Goal: Task Accomplishment & Management: Manage account settings

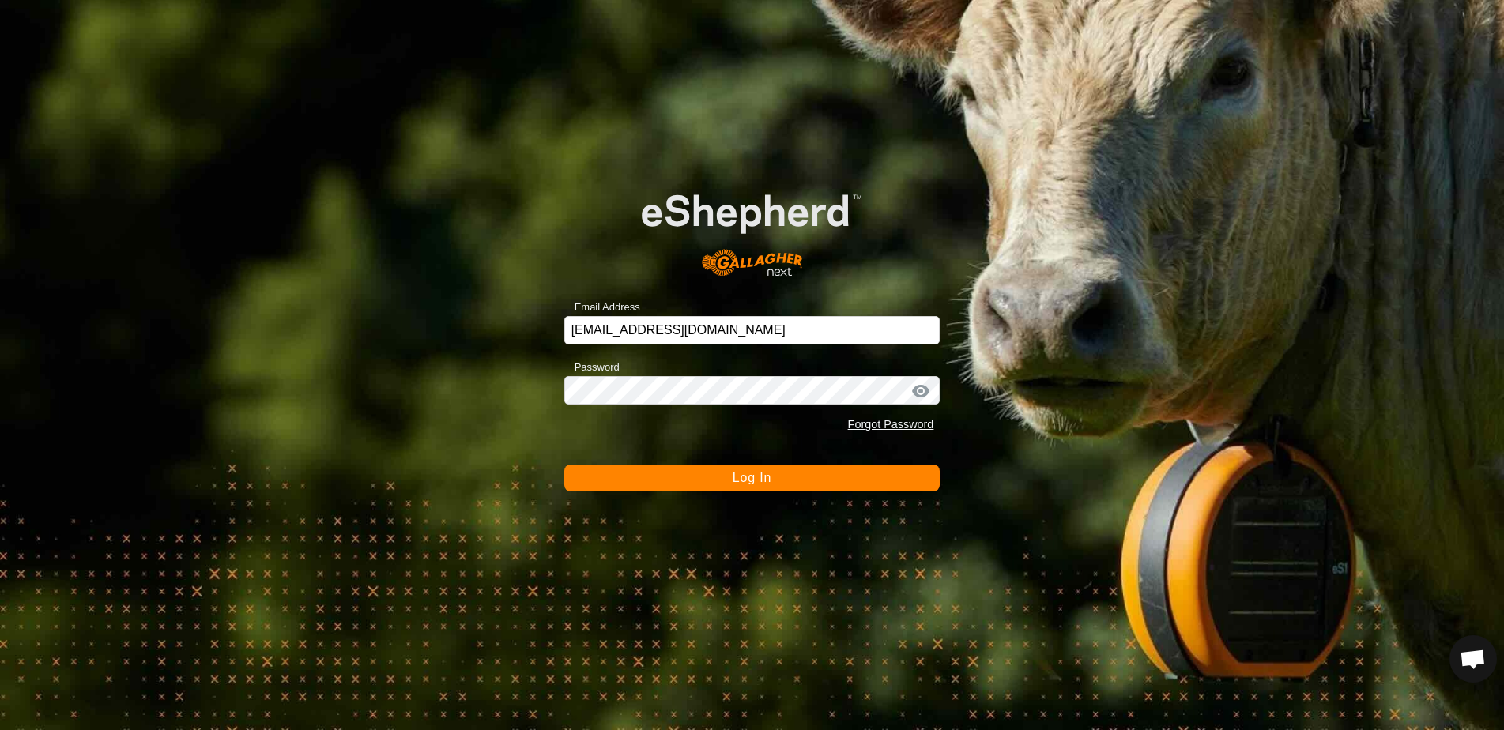
click at [694, 491] on button "Log In" at bounding box center [752, 478] width 376 height 27
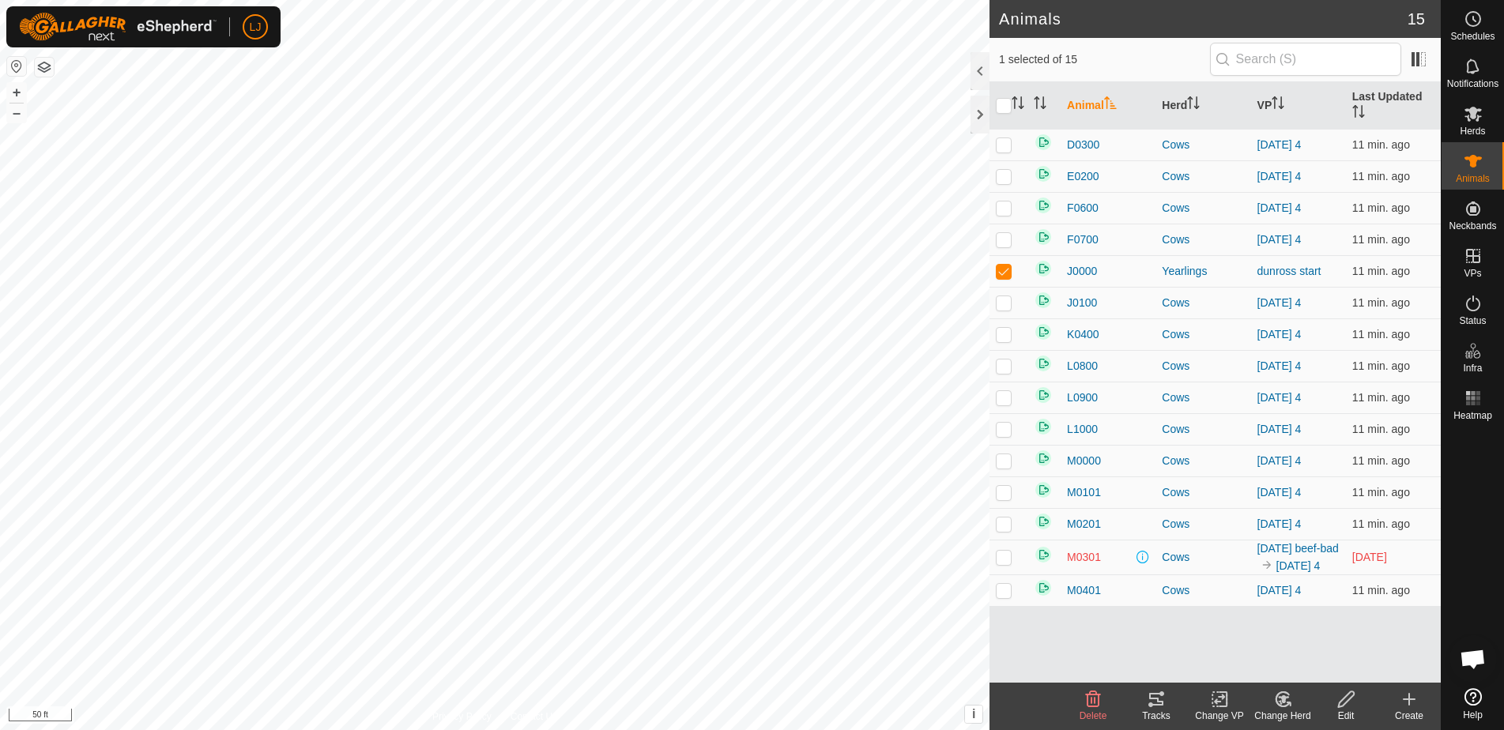
click at [1157, 703] on icon at bounding box center [1156, 699] width 19 height 19
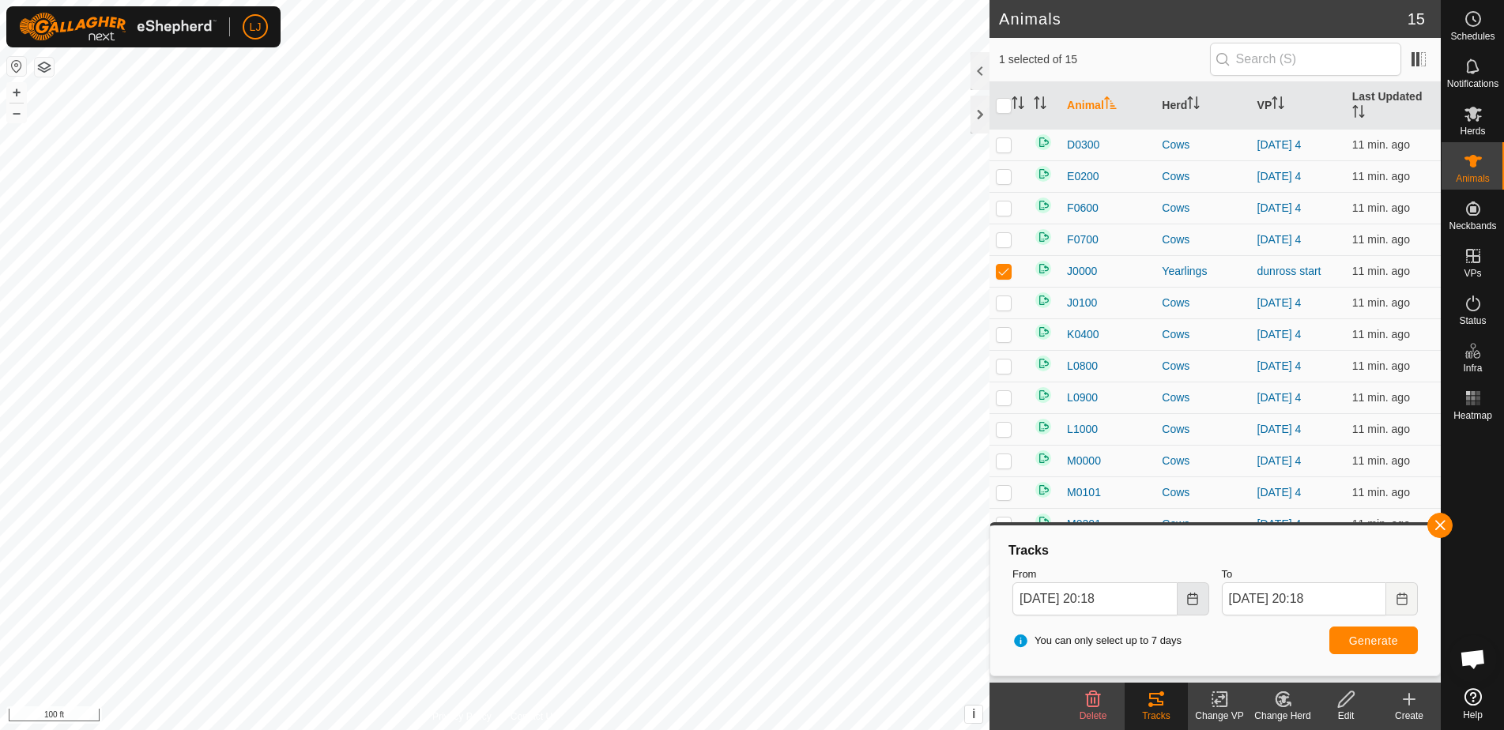
click at [1202, 601] on button "Choose Date" at bounding box center [1193, 598] width 32 height 33
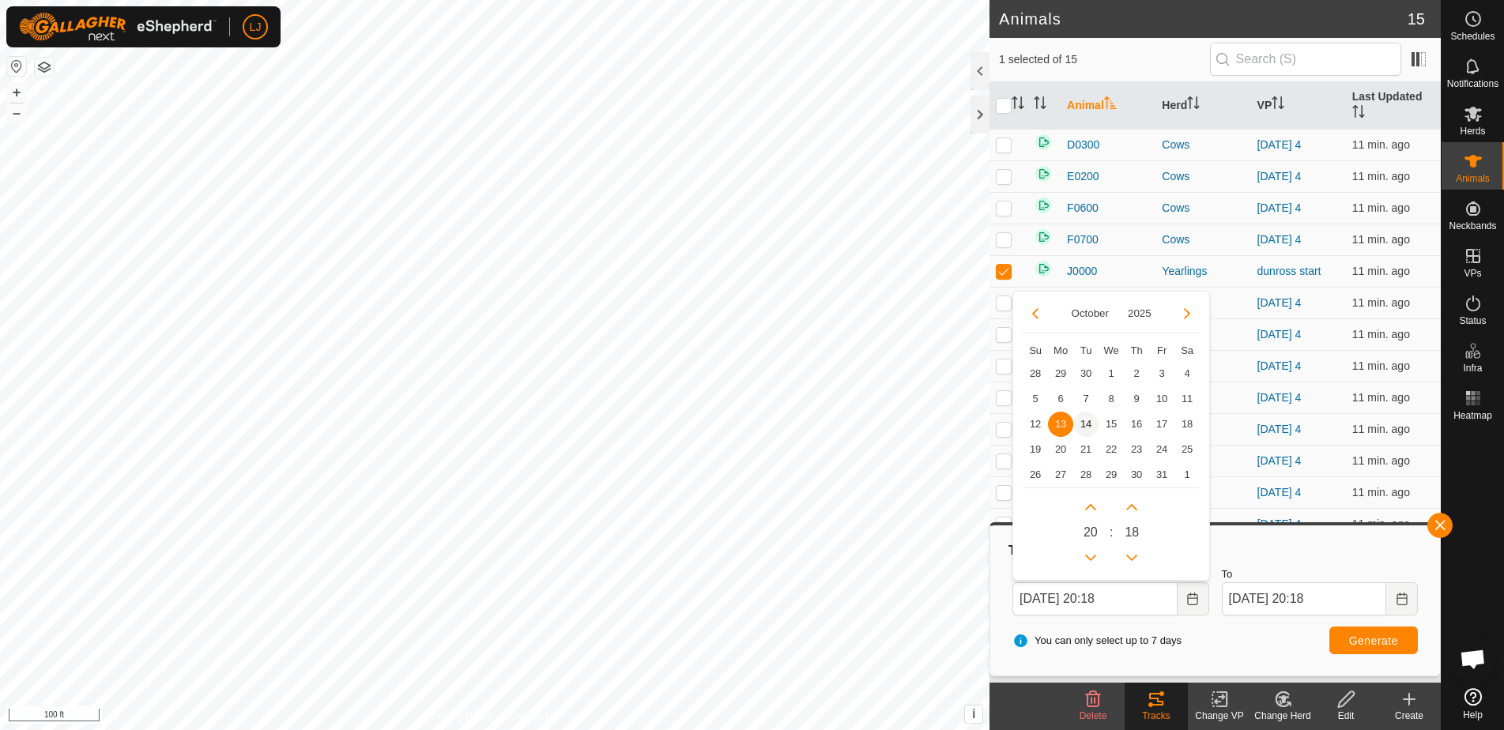
click at [1085, 420] on span "14" at bounding box center [1085, 424] width 25 height 25
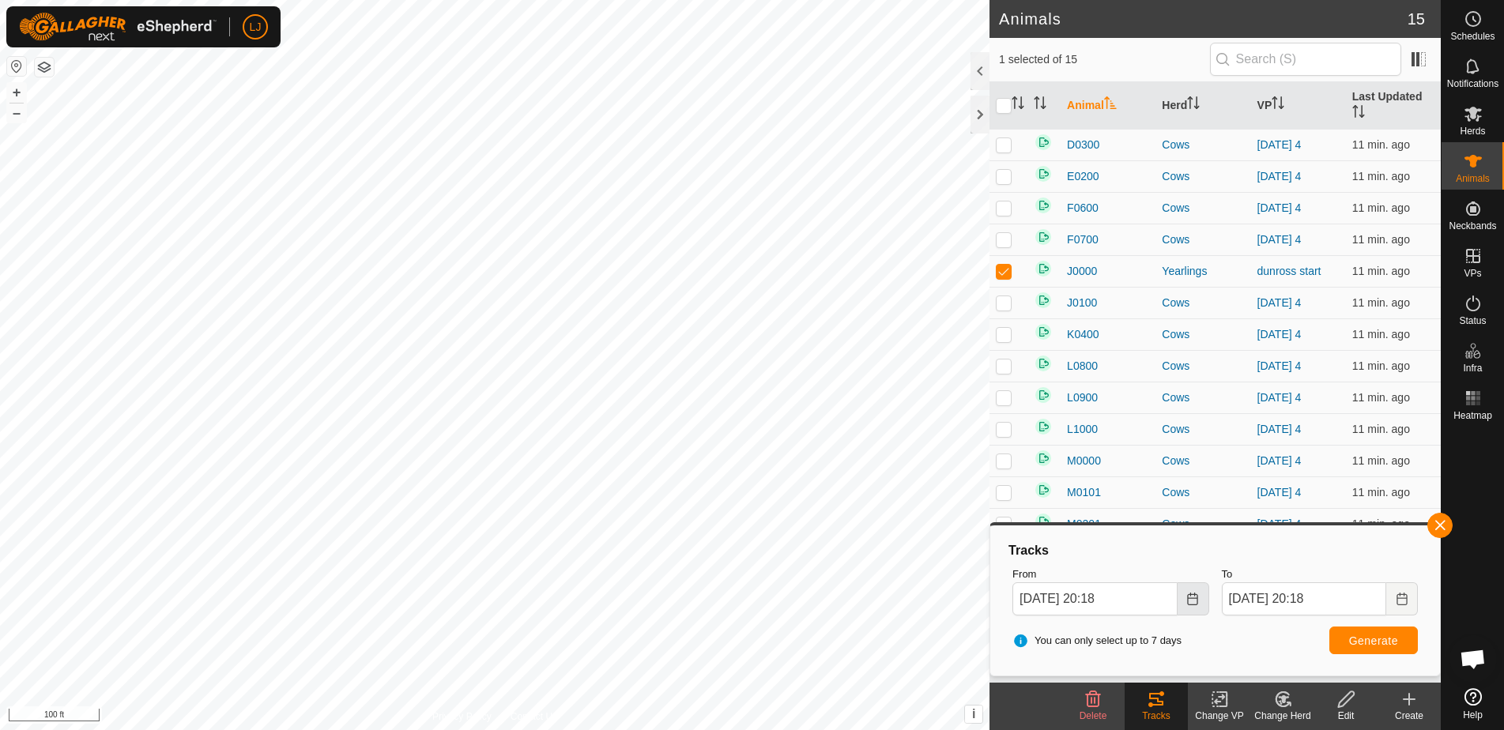
click at [1196, 600] on icon "Choose Date" at bounding box center [1192, 599] width 13 height 13
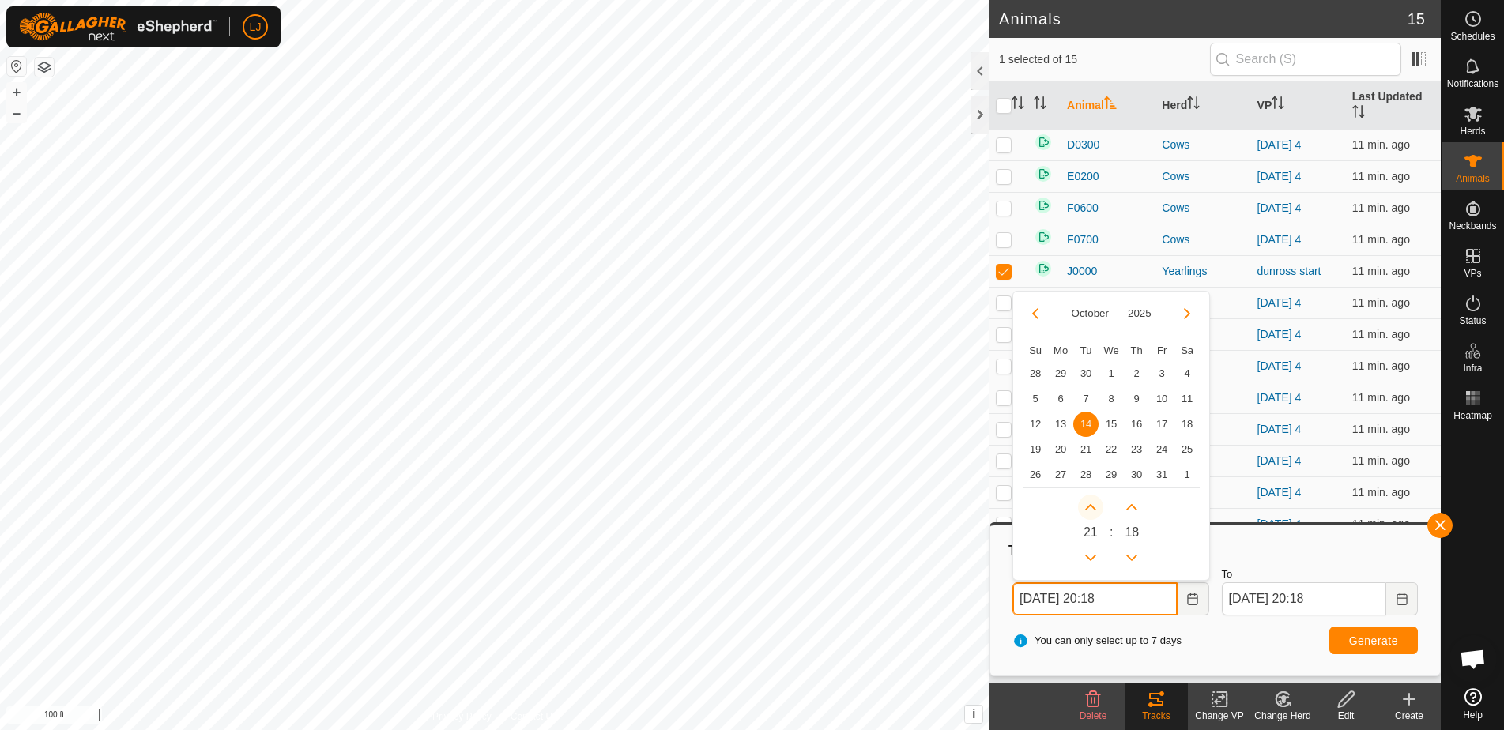
click at [1091, 509] on button "Next Hour" at bounding box center [1090, 507] width 25 height 25
type input "[DATE] 21:18"
click at [1094, 550] on button "Previous Hour" at bounding box center [1090, 557] width 25 height 25
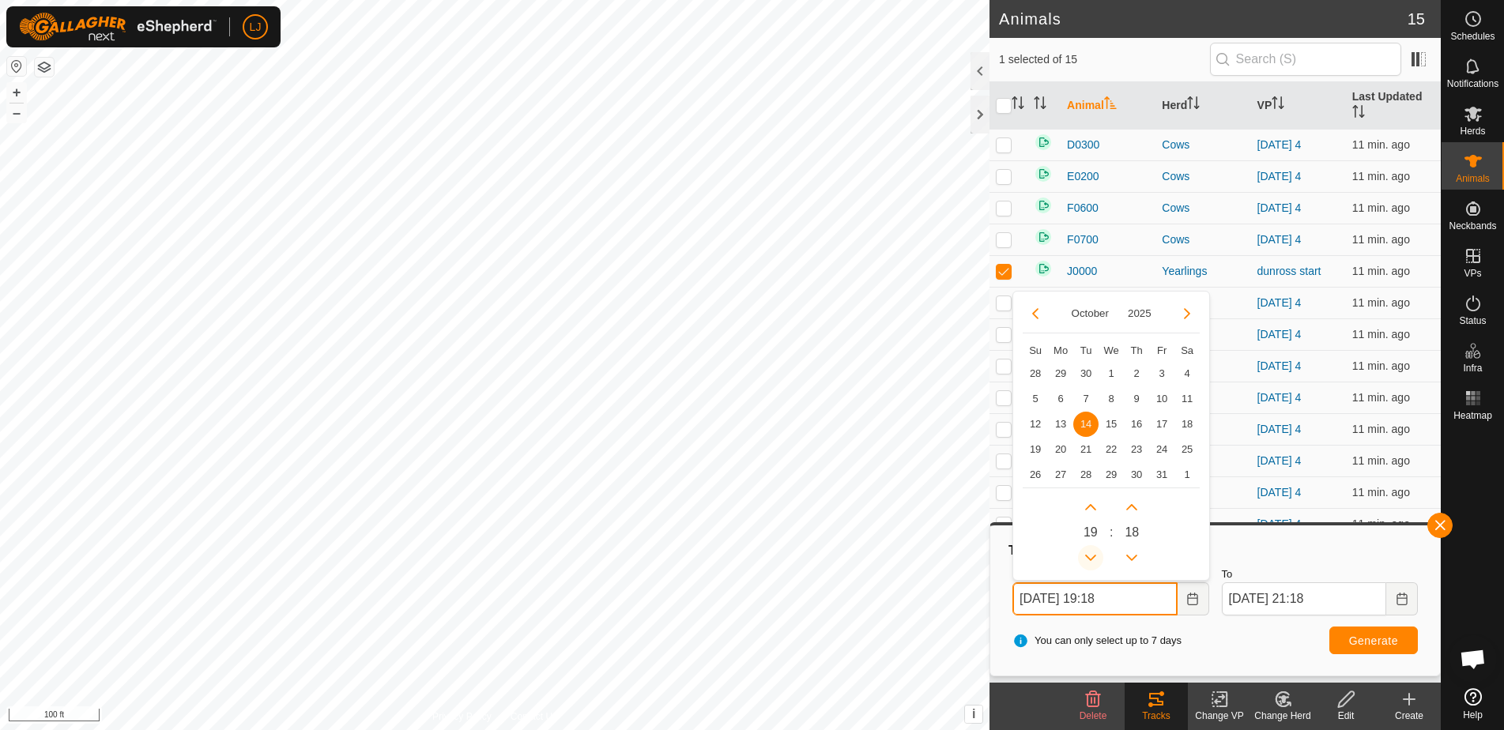
click at [1094, 550] on button "Previous Hour" at bounding box center [1090, 557] width 25 height 25
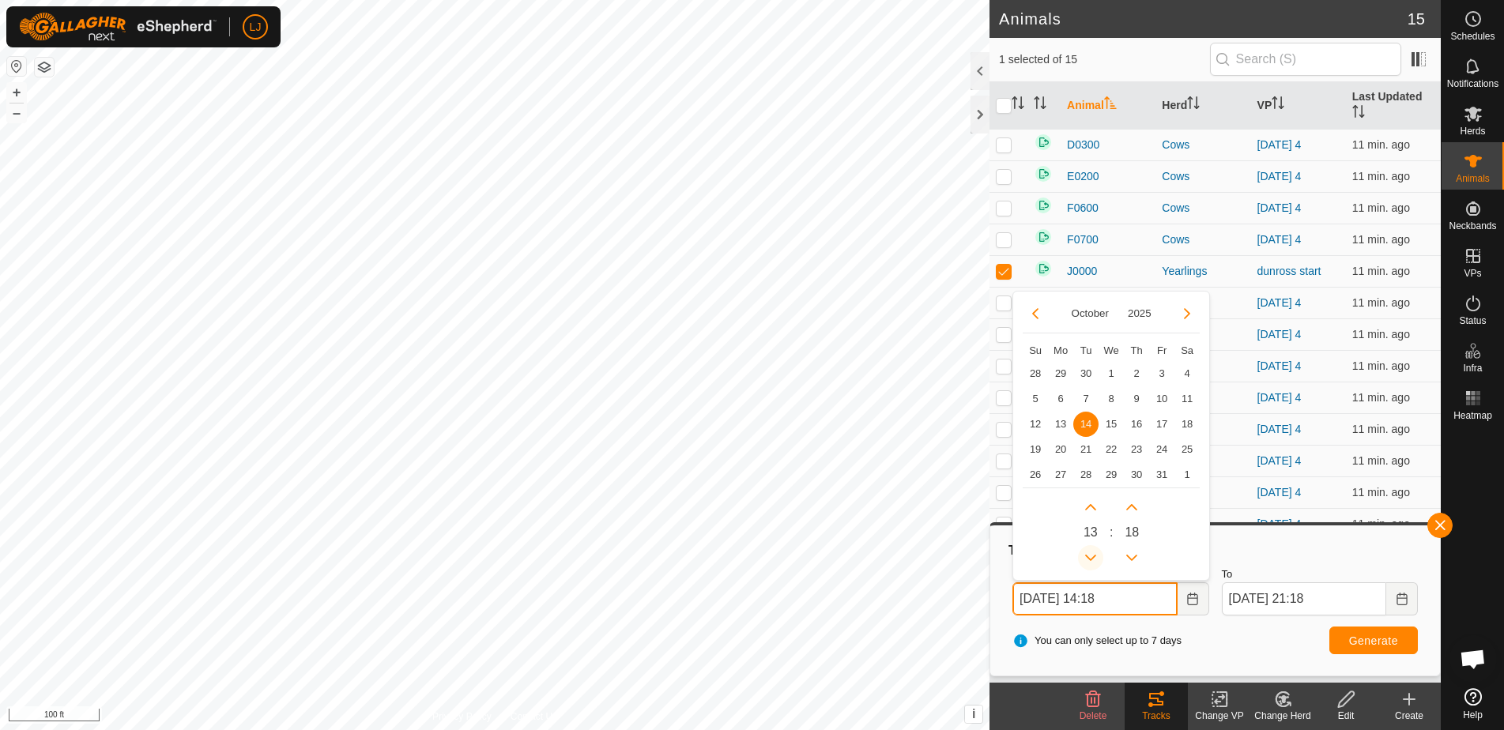
click at [1094, 550] on button "Previous Hour" at bounding box center [1090, 557] width 25 height 25
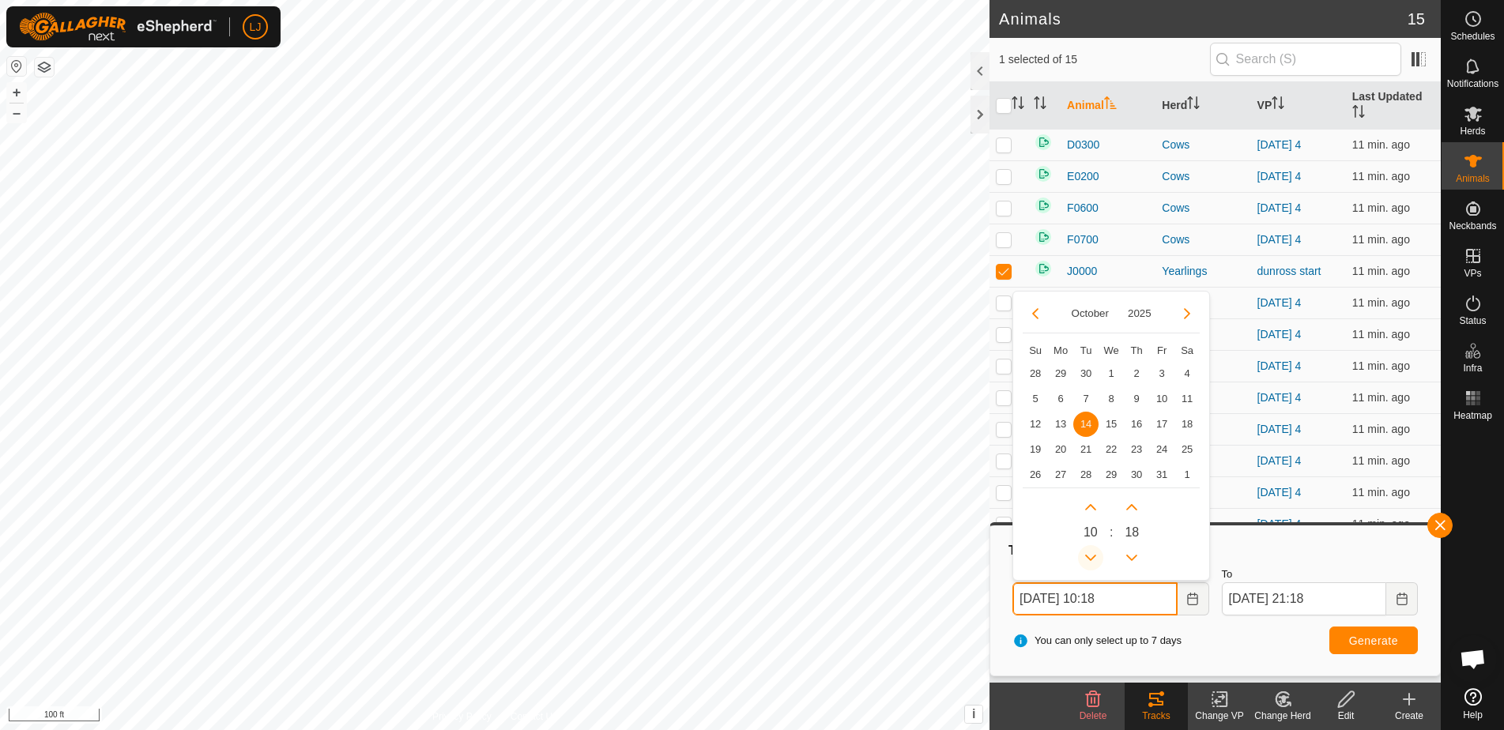
type input "[DATE] 09:18"
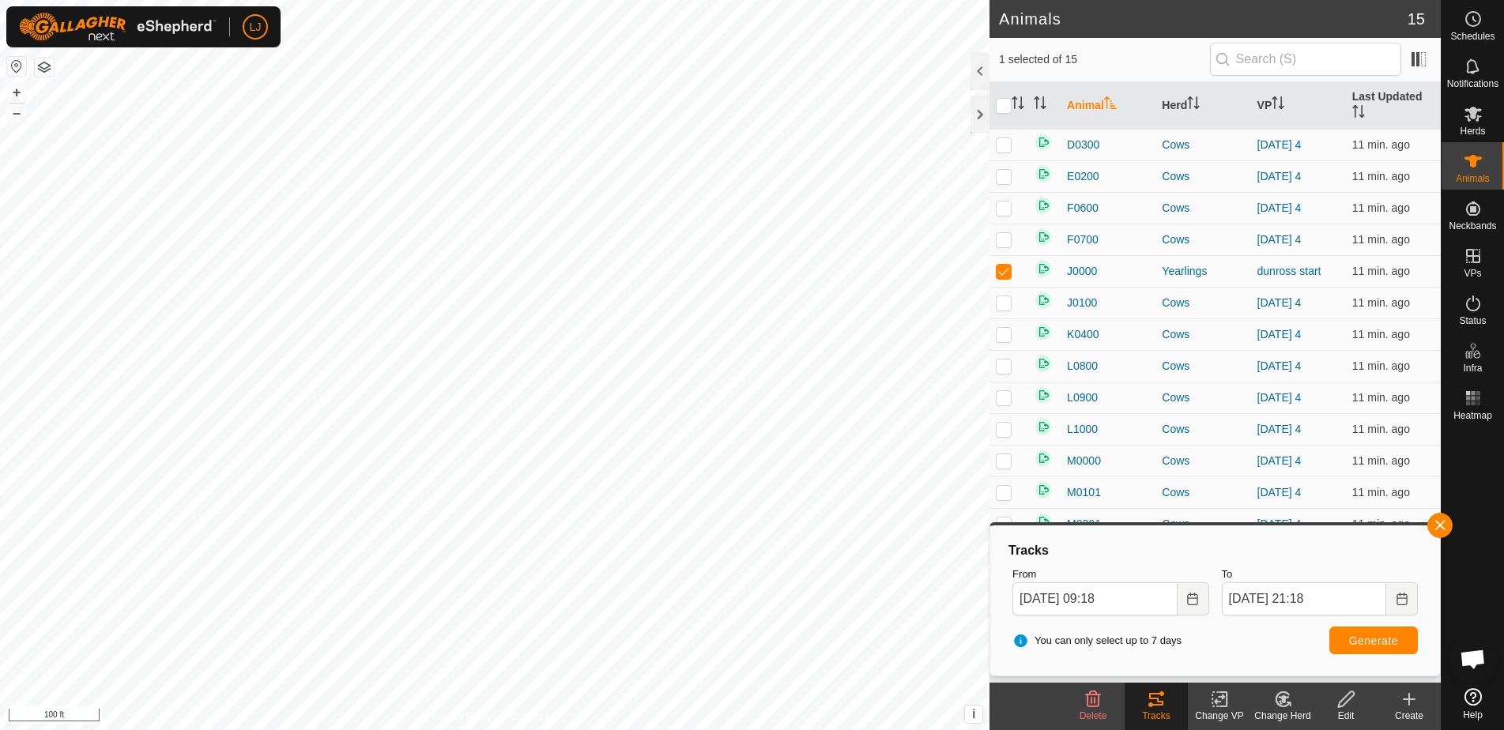
click at [1379, 636] on span "Generate" at bounding box center [1373, 641] width 49 height 13
click at [1201, 598] on button "Choose Date" at bounding box center [1193, 598] width 32 height 33
click at [1403, 598] on icon "Choose Date" at bounding box center [1402, 599] width 13 height 13
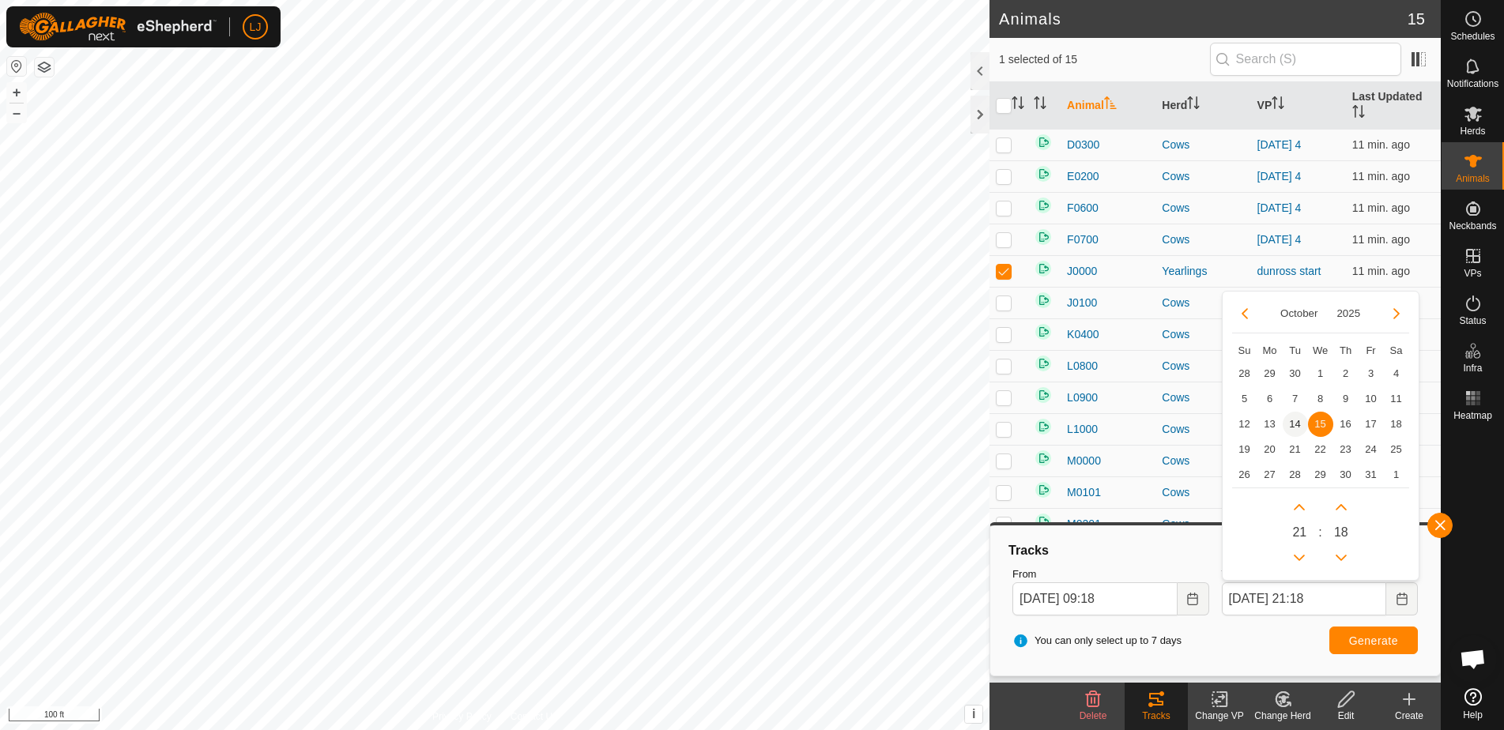
click at [1290, 424] on span "14" at bounding box center [1295, 424] width 25 height 25
type input "[DATE] 21:18"
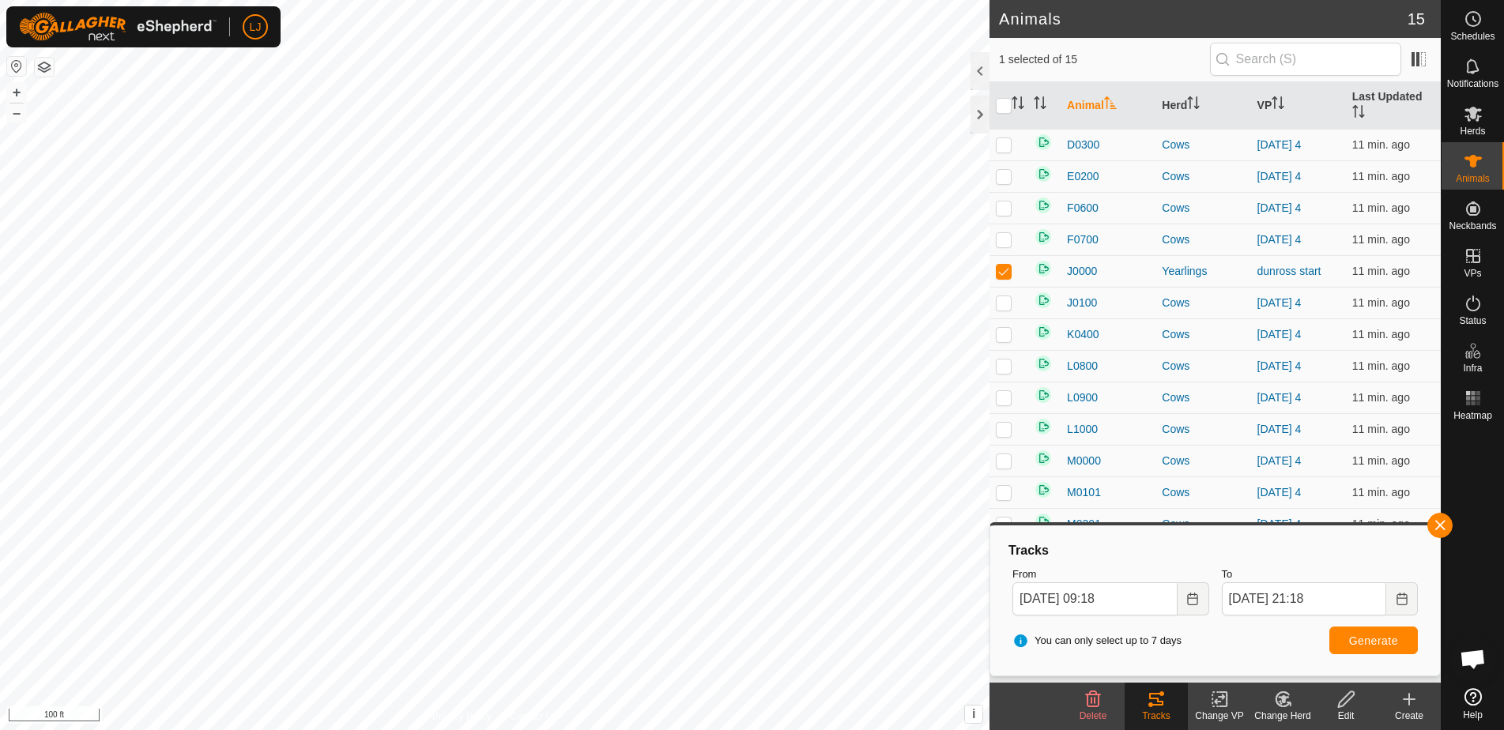
click at [1377, 635] on span "Generate" at bounding box center [1373, 641] width 49 height 13
click at [1361, 636] on span "Generate" at bounding box center [1373, 641] width 49 height 13
click at [1007, 278] on td at bounding box center [1008, 271] width 38 height 32
checkbox input "false"
click at [1008, 306] on p-checkbox at bounding box center [1004, 302] width 16 height 13
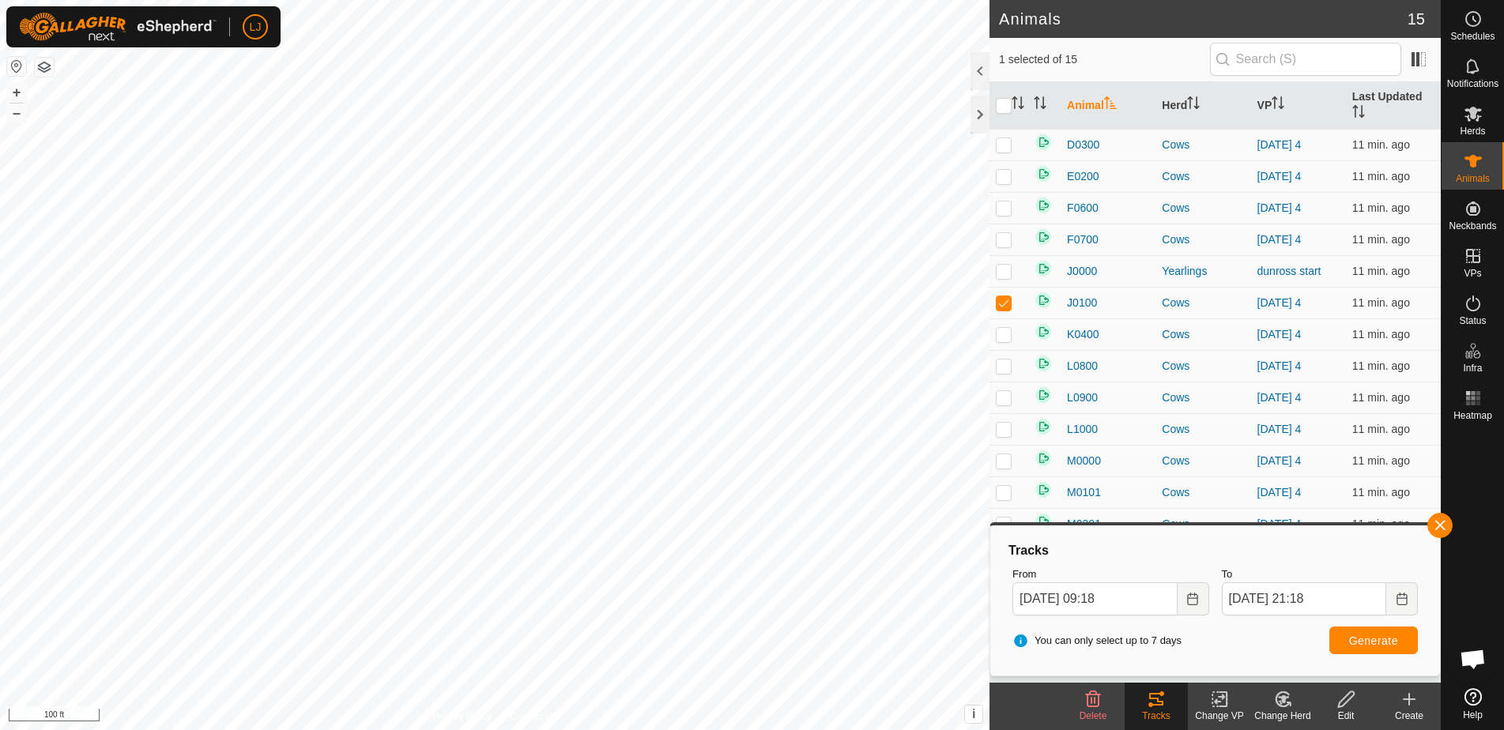
click at [1377, 642] on span "Generate" at bounding box center [1373, 641] width 49 height 13
drag, startPoint x: 1001, startPoint y: 303, endPoint x: 1025, endPoint y: 410, distance: 110.1
click at [1001, 303] on p-checkbox at bounding box center [1004, 302] width 16 height 13
checkbox input "false"
click at [1011, 463] on p-checkbox at bounding box center [1004, 460] width 16 height 13
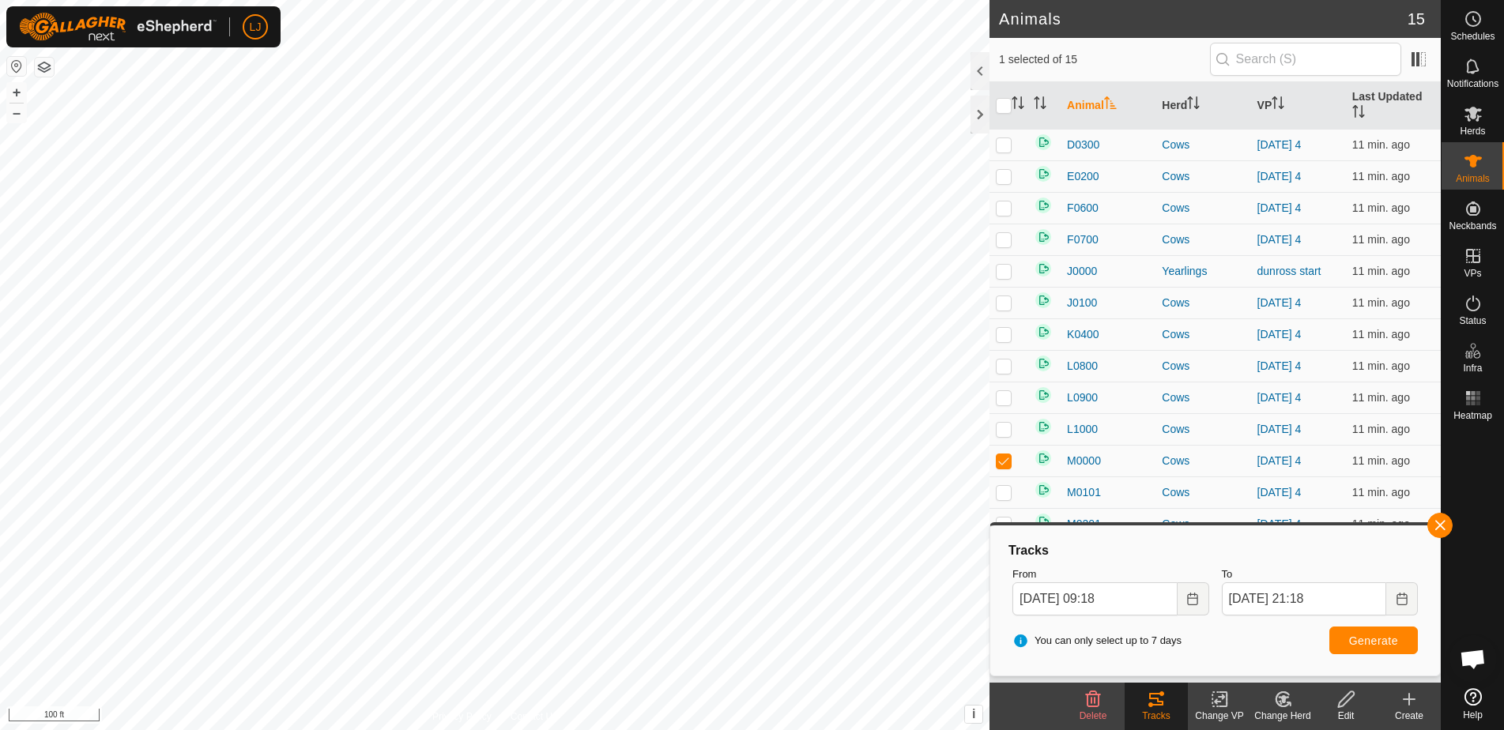
click at [1399, 641] on button "Generate" at bounding box center [1373, 641] width 89 height 28
click at [1005, 466] on p-checkbox at bounding box center [1004, 460] width 16 height 13
checkbox input "false"
click at [1004, 495] on p-checkbox at bounding box center [1004, 492] width 16 height 13
click at [1361, 641] on span "Generate" at bounding box center [1373, 641] width 49 height 13
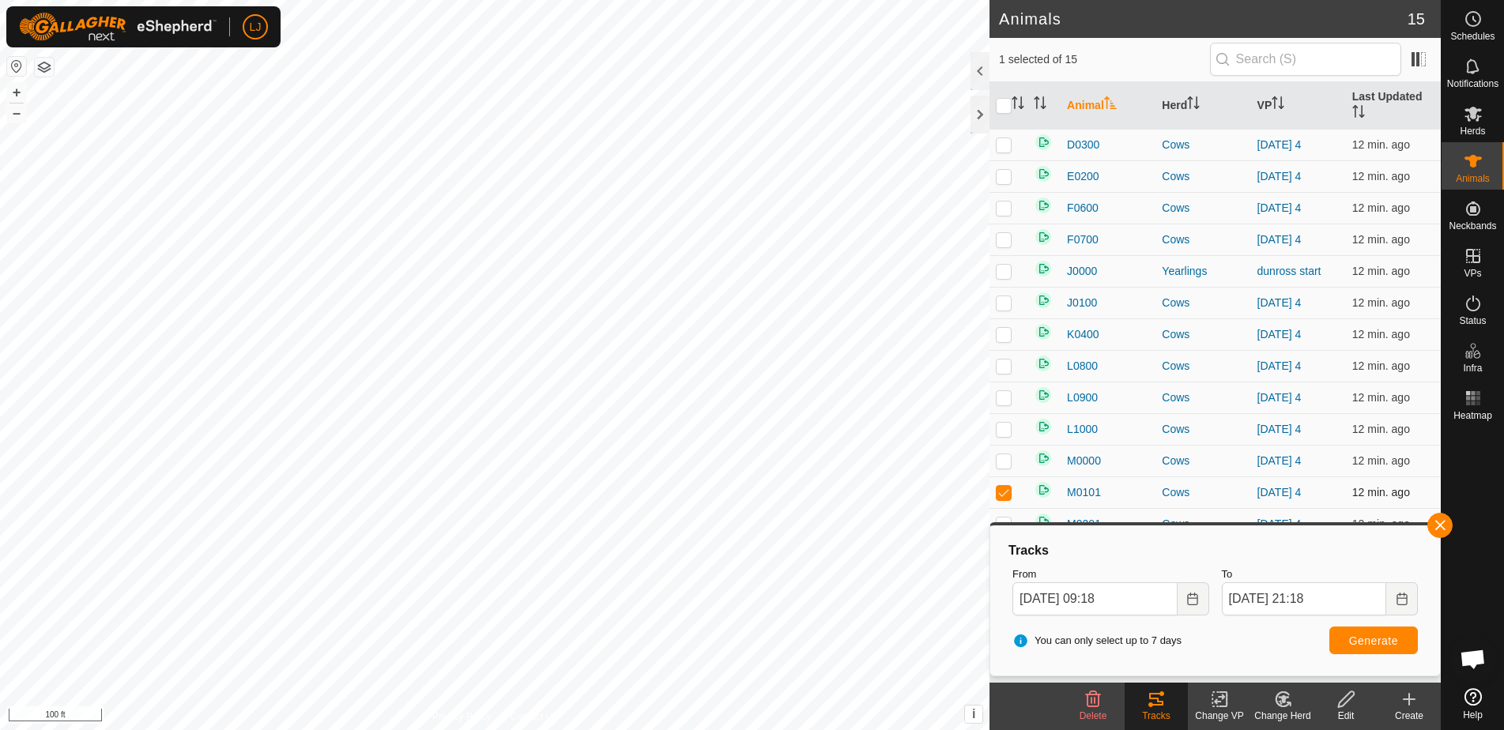
click at [1008, 496] on p-checkbox at bounding box center [1004, 492] width 16 height 13
click at [1004, 491] on p-checkbox at bounding box center [1004, 492] width 16 height 13
click at [1007, 494] on p-checkbox at bounding box center [1004, 492] width 16 height 13
checkbox input "false"
drag, startPoint x: 1002, startPoint y: 241, endPoint x: 1034, endPoint y: 272, distance: 44.7
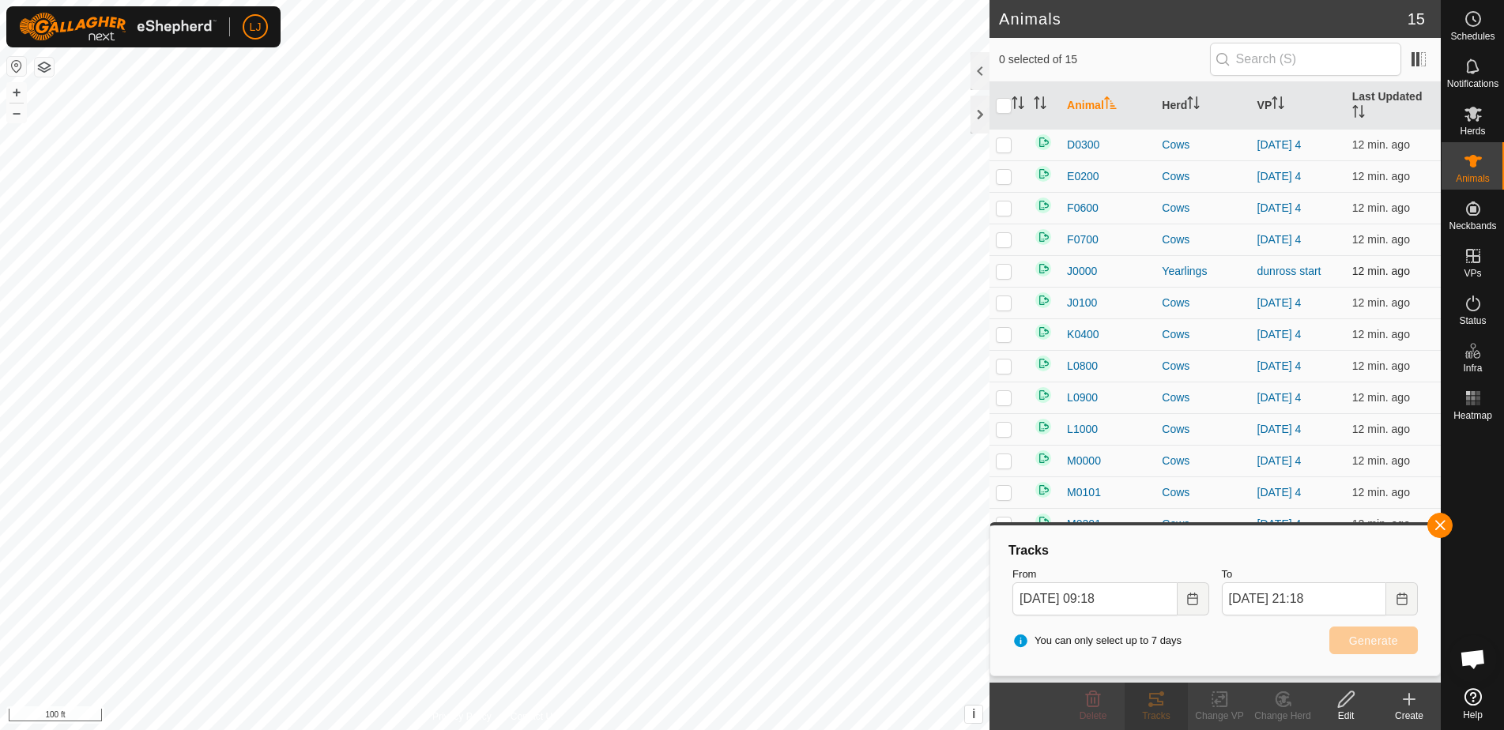
click at [1003, 240] on p-checkbox at bounding box center [1004, 239] width 16 height 13
checkbox input "true"
click at [1365, 649] on button "Generate" at bounding box center [1373, 641] width 89 height 28
click at [1000, 180] on p-checkbox at bounding box center [1004, 176] width 16 height 13
checkbox input "true"
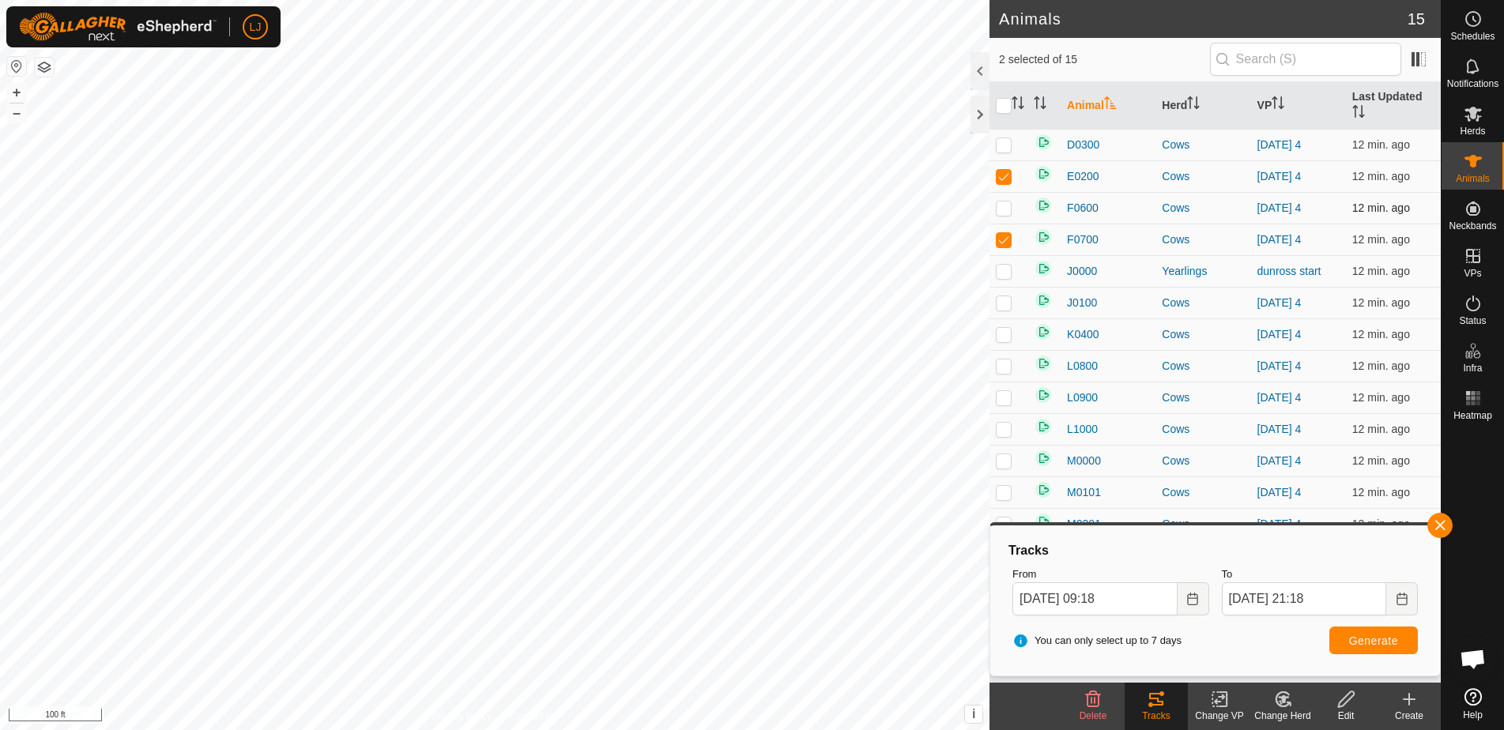
drag, startPoint x: 1002, startPoint y: 235, endPoint x: 1006, endPoint y: 222, distance: 13.2
click at [1002, 235] on p-checkbox at bounding box center [1004, 239] width 16 height 13
checkbox input "false"
click at [1384, 645] on span "Generate" at bounding box center [1373, 641] width 49 height 13
click at [1004, 175] on p-checkbox at bounding box center [1004, 176] width 16 height 13
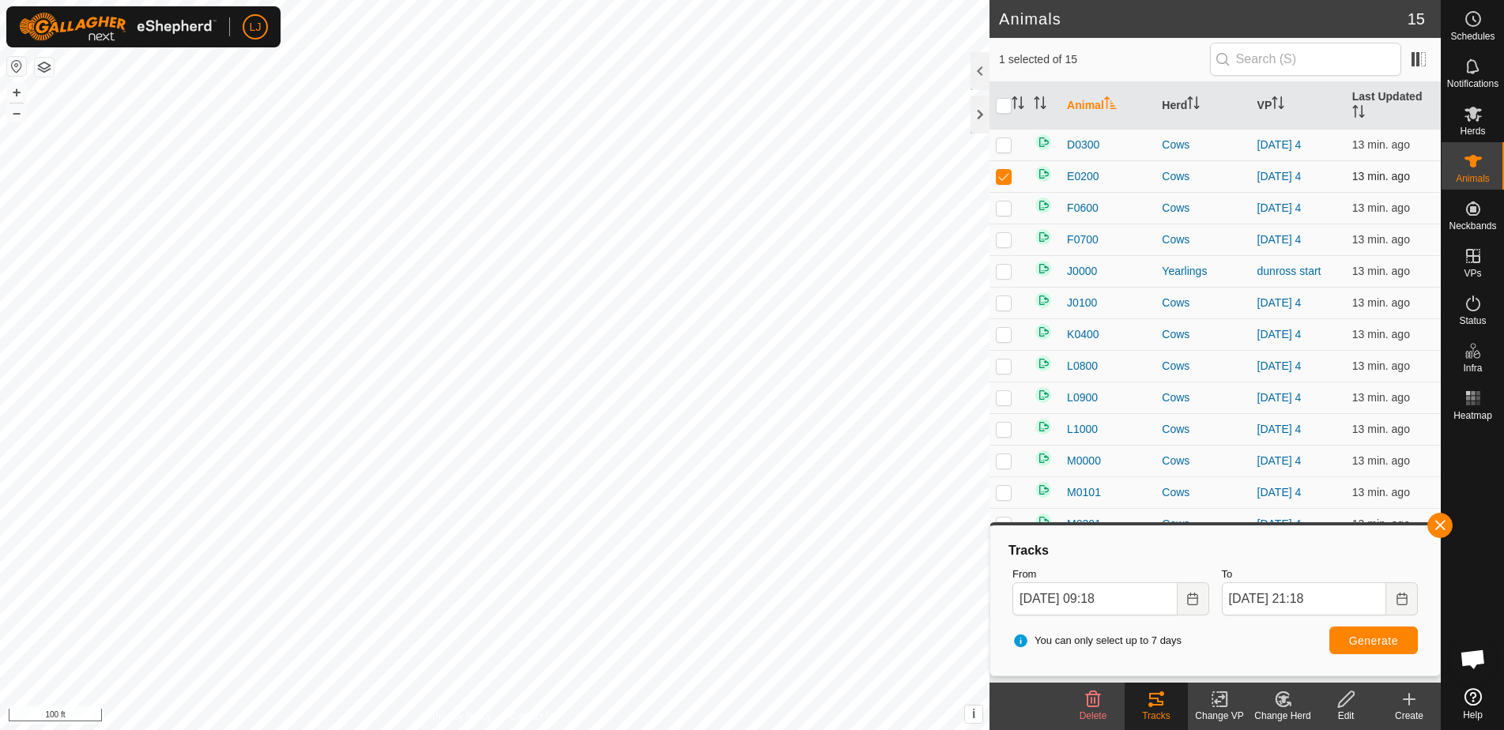
checkbox input "false"
click at [1002, 147] on p-checkbox at bounding box center [1004, 144] width 16 height 13
checkbox input "true"
click at [1356, 646] on button "Generate" at bounding box center [1373, 641] width 89 height 28
click at [995, 403] on td at bounding box center [1008, 398] width 38 height 32
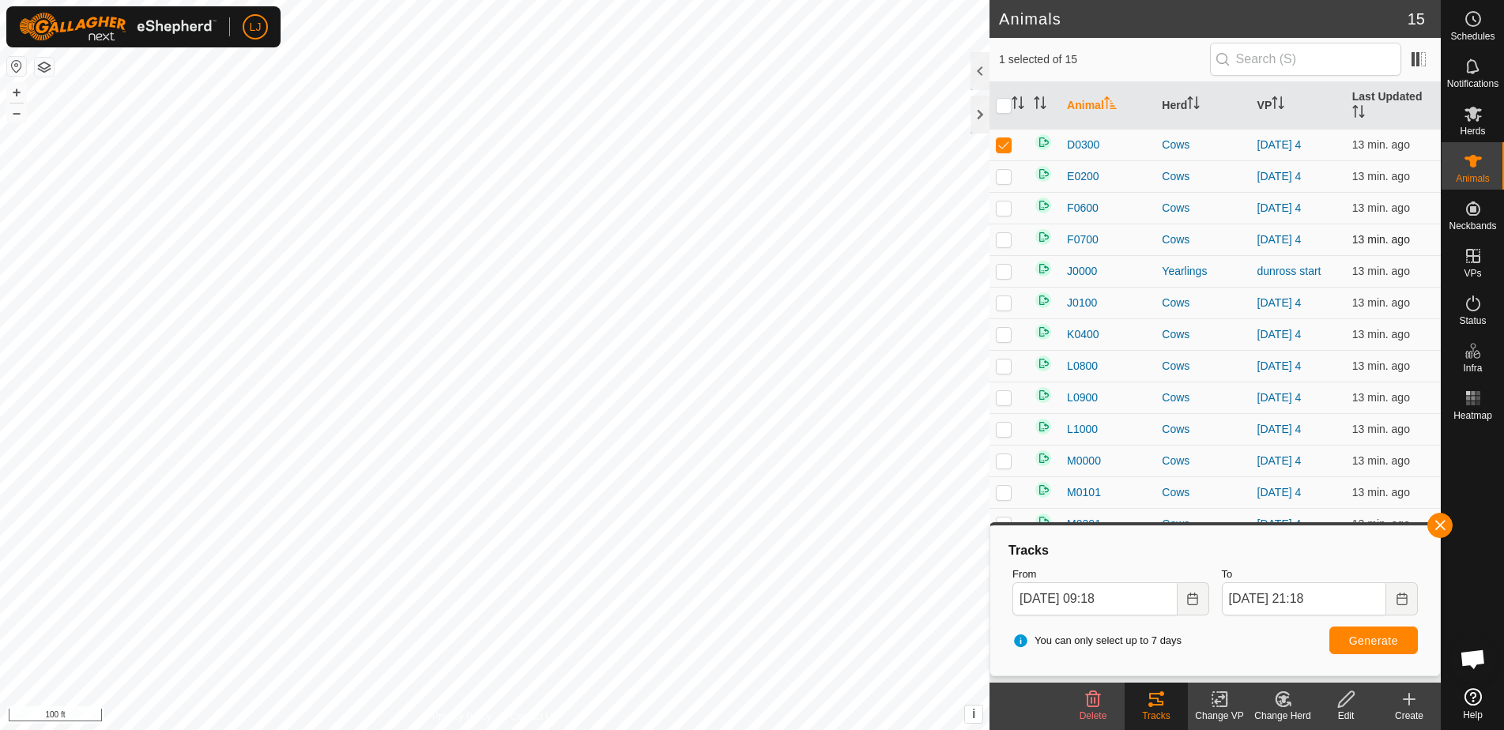
checkbox input "true"
click at [1005, 138] on p-checkbox at bounding box center [1004, 144] width 16 height 13
checkbox input "false"
click at [1384, 639] on span "Generate" at bounding box center [1373, 641] width 49 height 13
click at [1445, 525] on span "button" at bounding box center [1439, 525] width 13 height 13
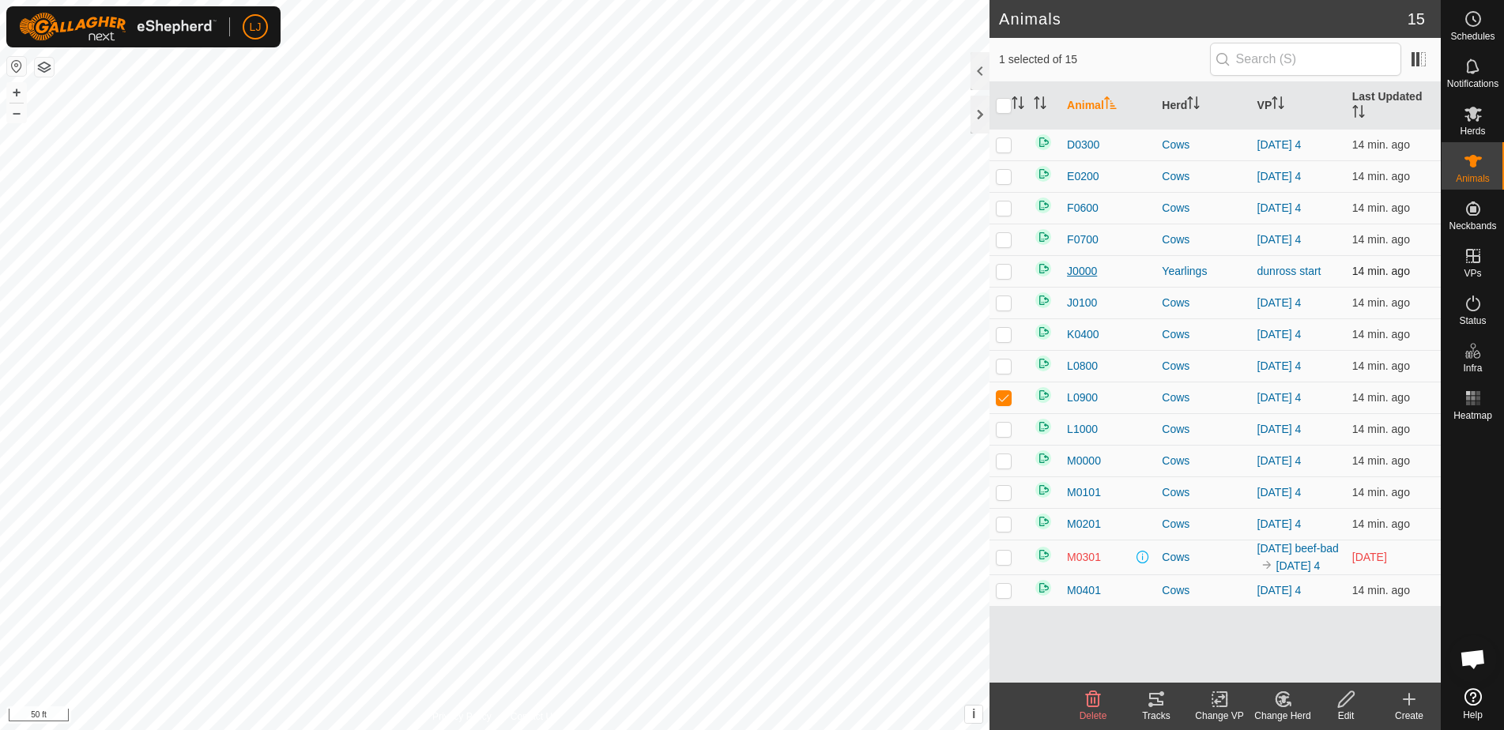
click at [1090, 269] on span "J0000" at bounding box center [1082, 271] width 30 height 17
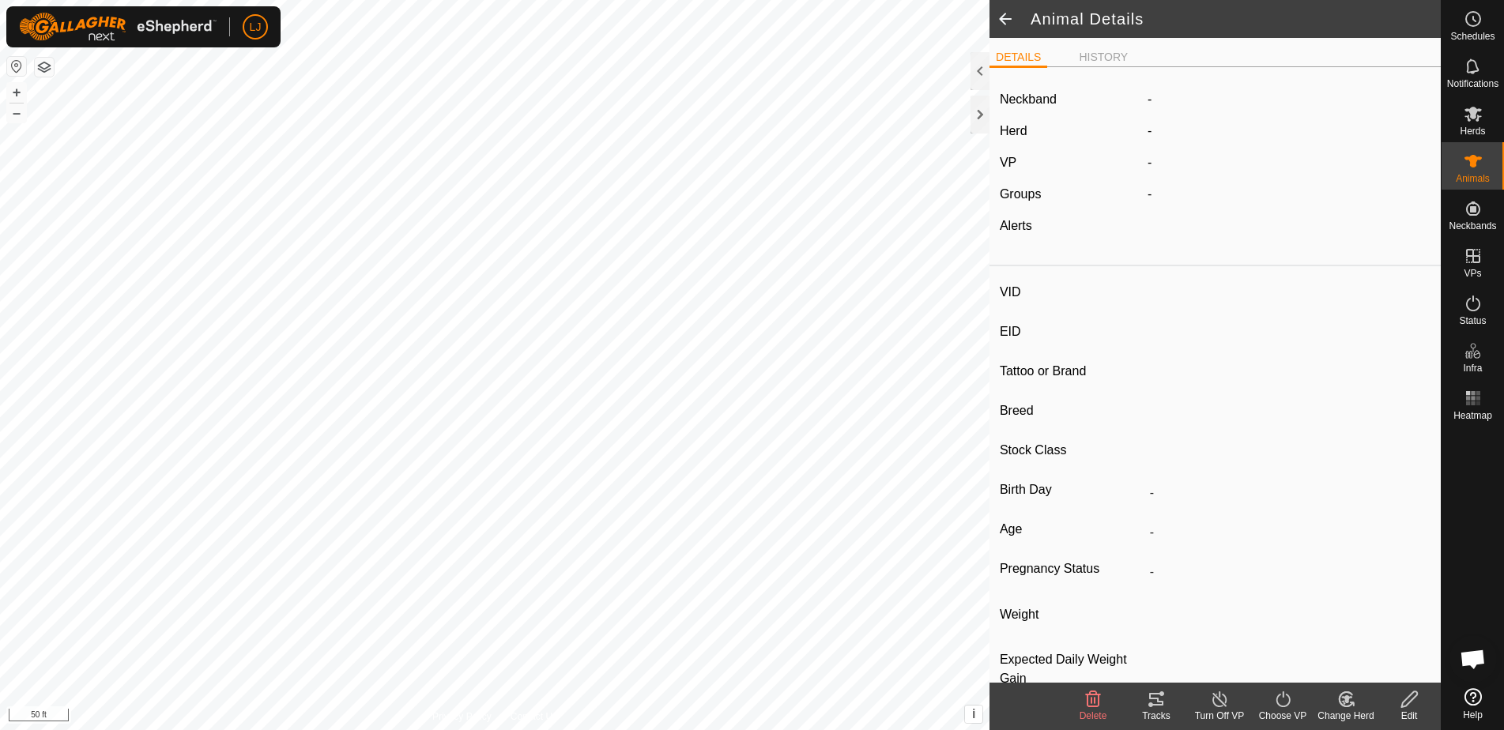
type input "J0000"
type input "-"
type input "Scottish Highland"
type input "Bull"
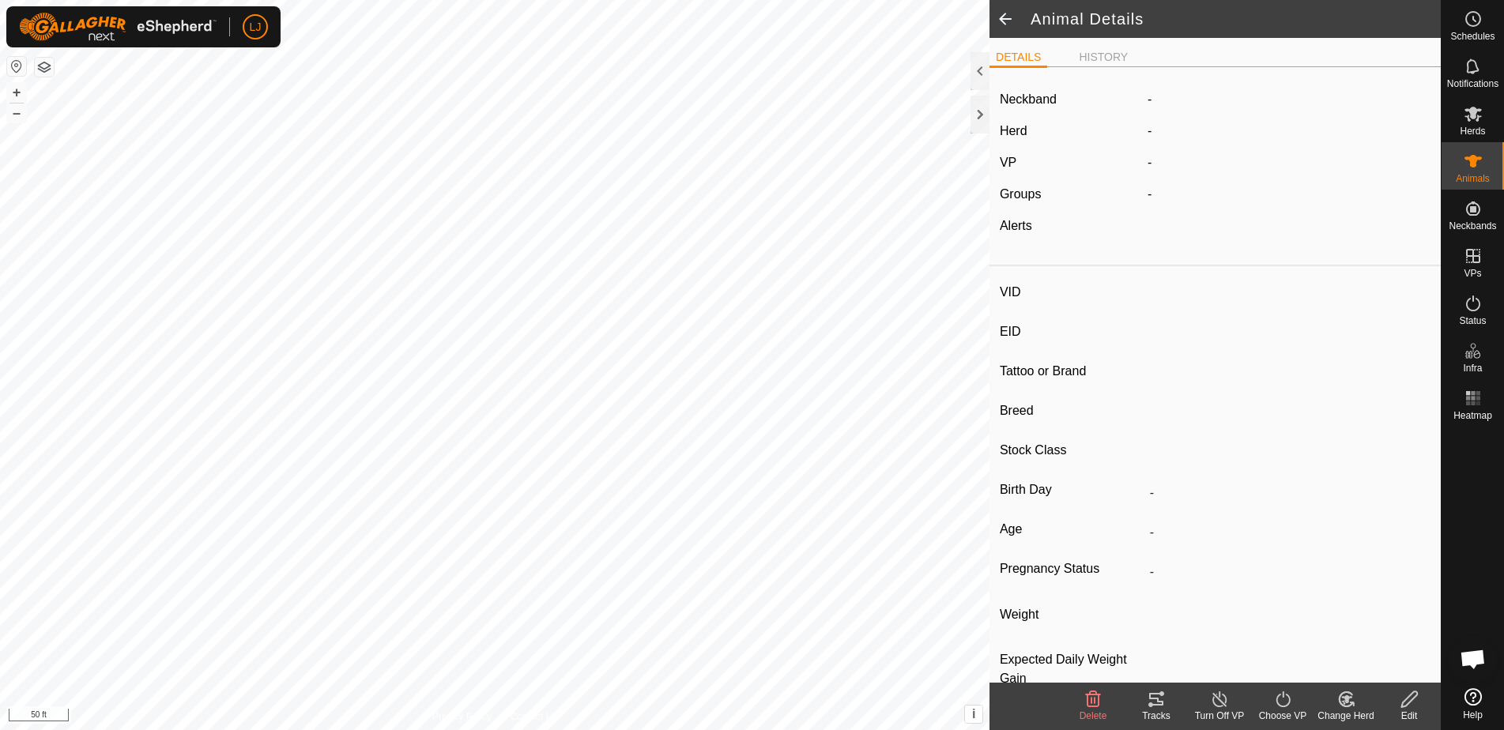
type input "04/2021"
type input "4 years 7 months"
type input "0 kg"
type input "-"
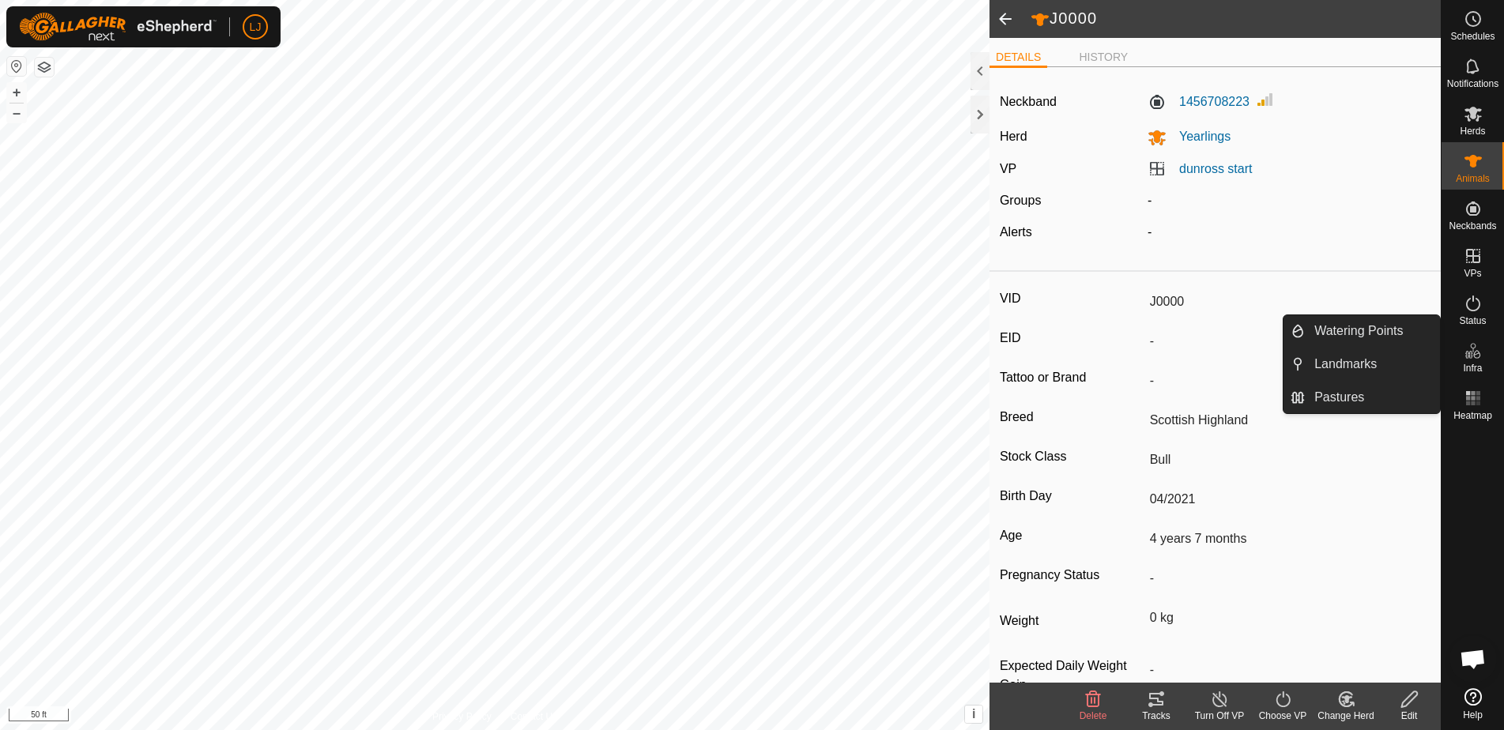
click at [1158, 704] on icon at bounding box center [1156, 699] width 14 height 13
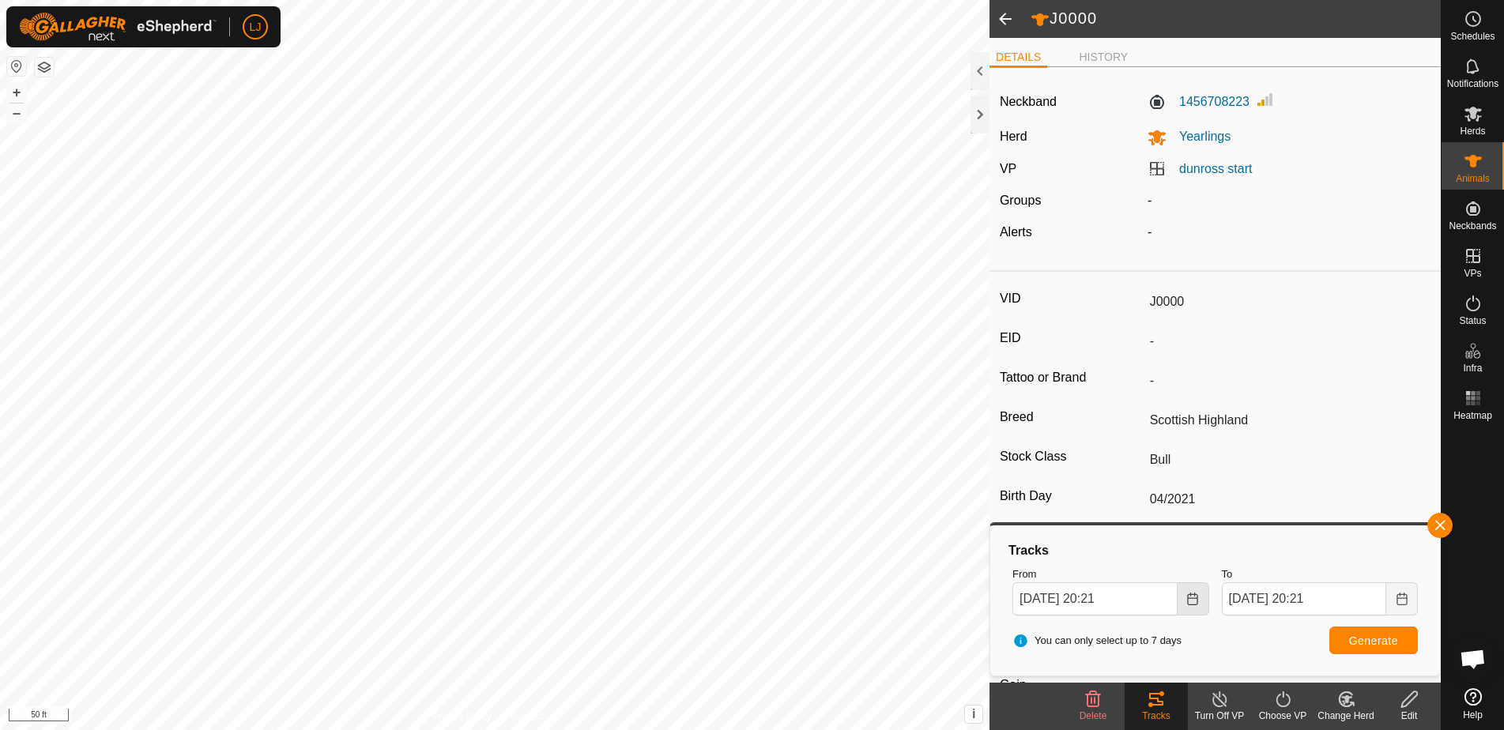
click at [1203, 605] on button "Choose Date" at bounding box center [1193, 598] width 32 height 33
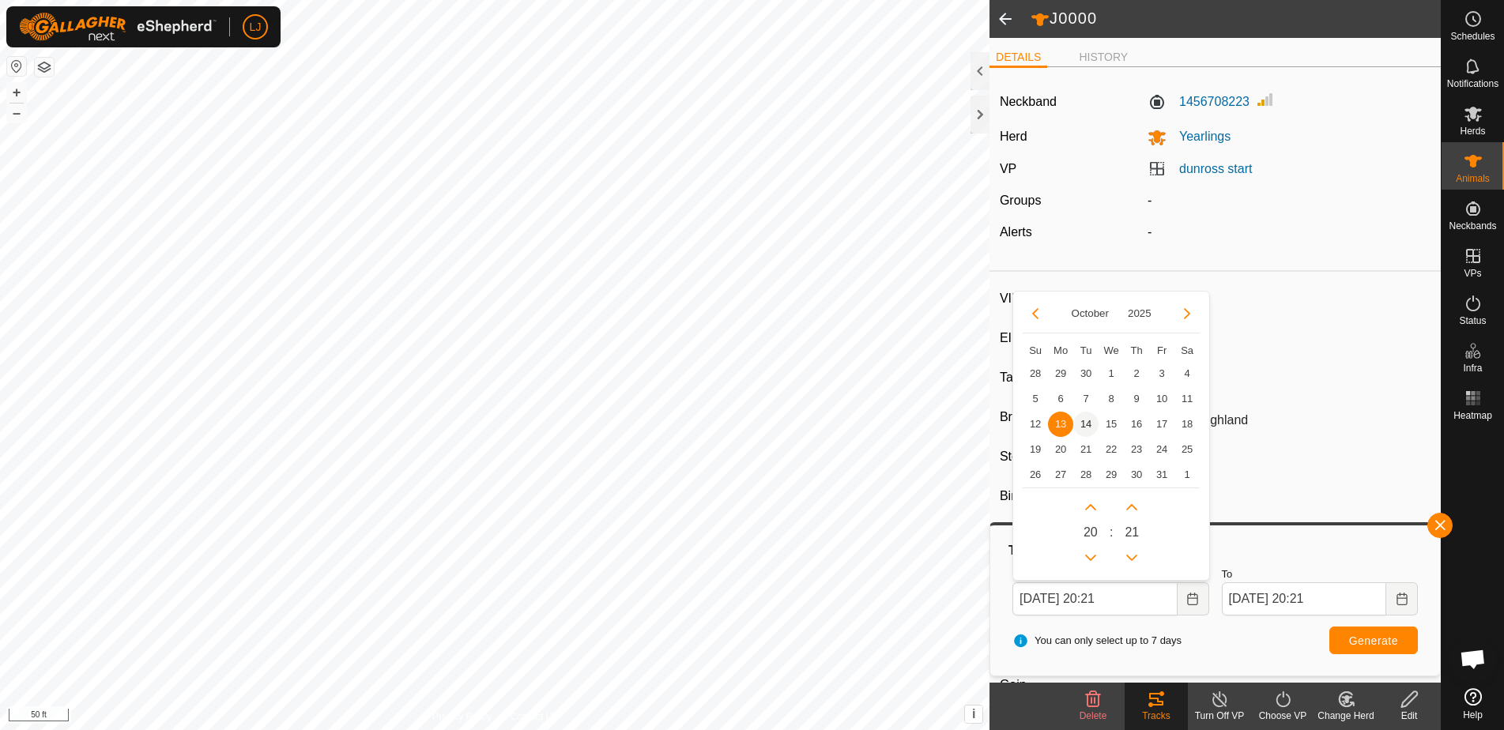
click at [1085, 425] on span "14" at bounding box center [1085, 424] width 25 height 25
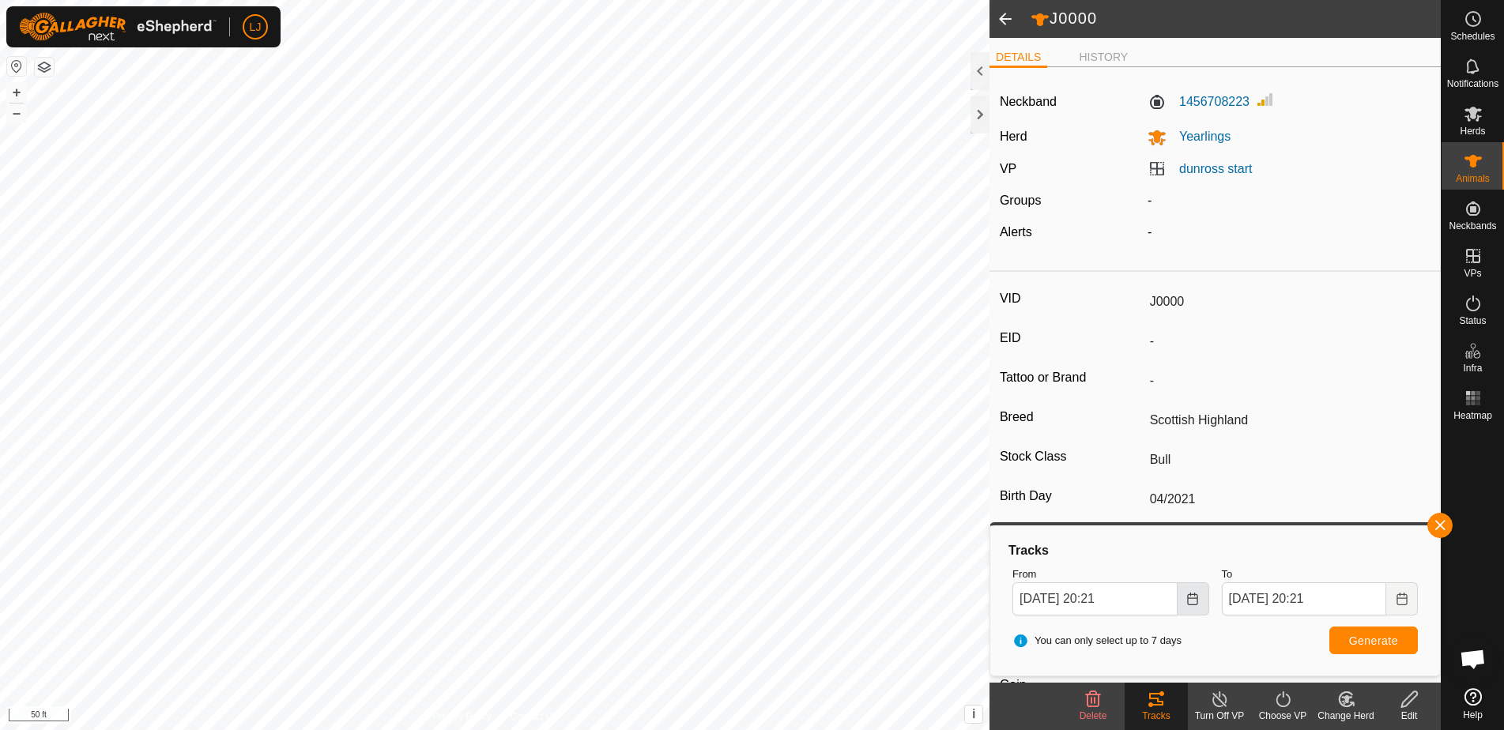
click at [1188, 601] on icon "Choose Date" at bounding box center [1192, 599] width 10 height 13
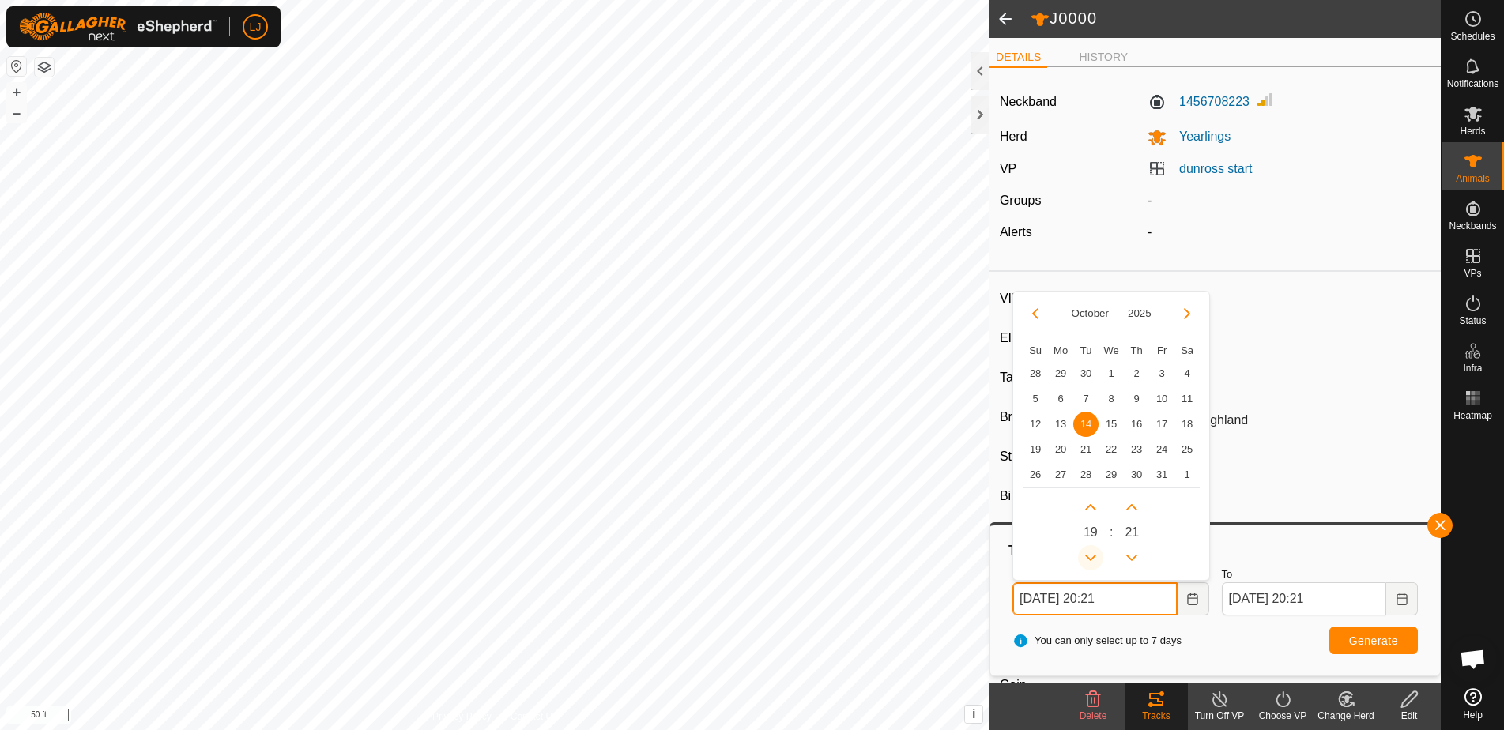
click at [1091, 552] on button "Previous Hour" at bounding box center [1090, 557] width 25 height 25
click at [1091, 552] on icon "Previous Hour" at bounding box center [1090, 558] width 13 height 13
click at [1091, 552] on button "Previous Hour" at bounding box center [1090, 557] width 25 height 25
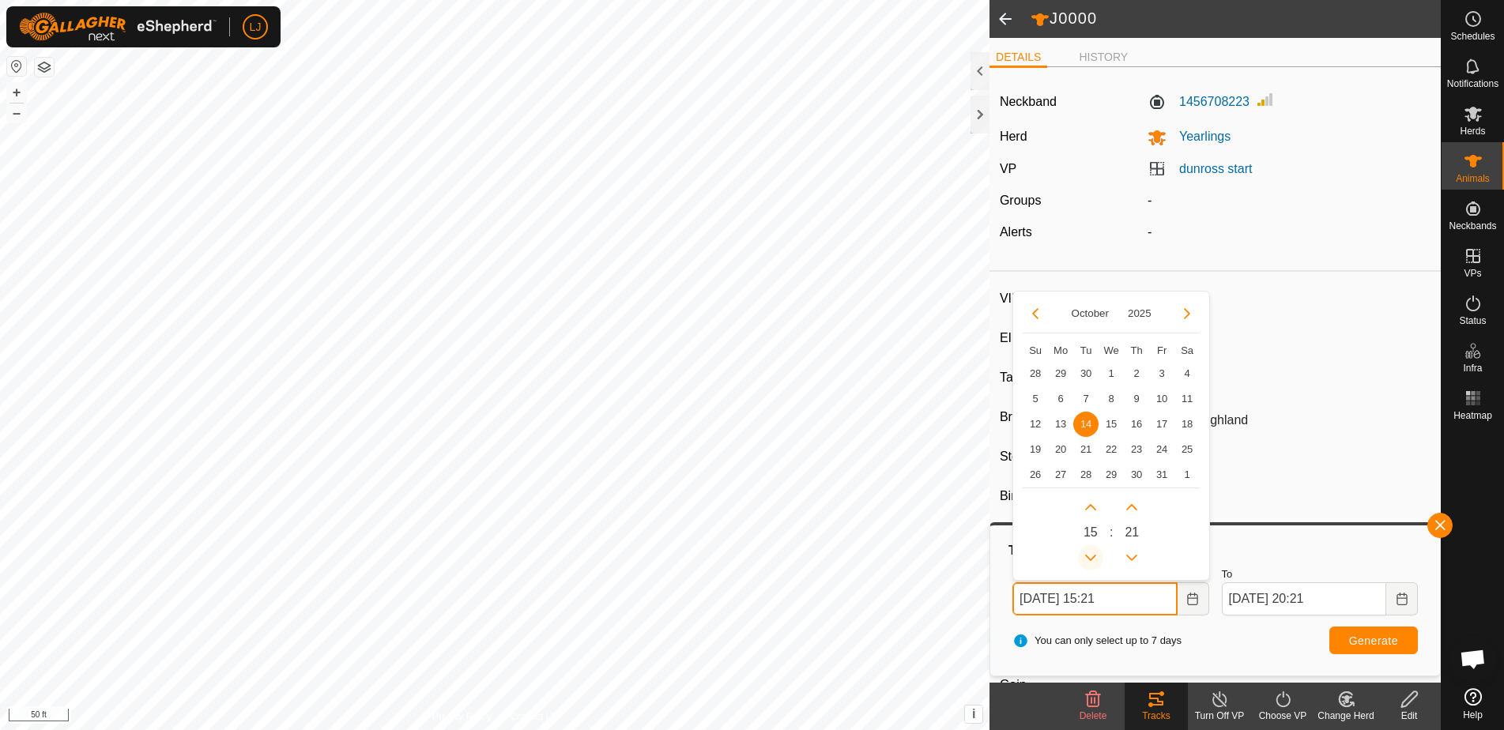
click at [1091, 552] on button "Previous Hour" at bounding box center [1090, 557] width 25 height 25
click at [1091, 552] on icon "Previous Hour" at bounding box center [1090, 558] width 13 height 13
click at [1091, 552] on button "Previous Hour" at bounding box center [1090, 557] width 25 height 25
click at [1092, 554] on span "Previous Hour" at bounding box center [1092, 554] width 0 height 0
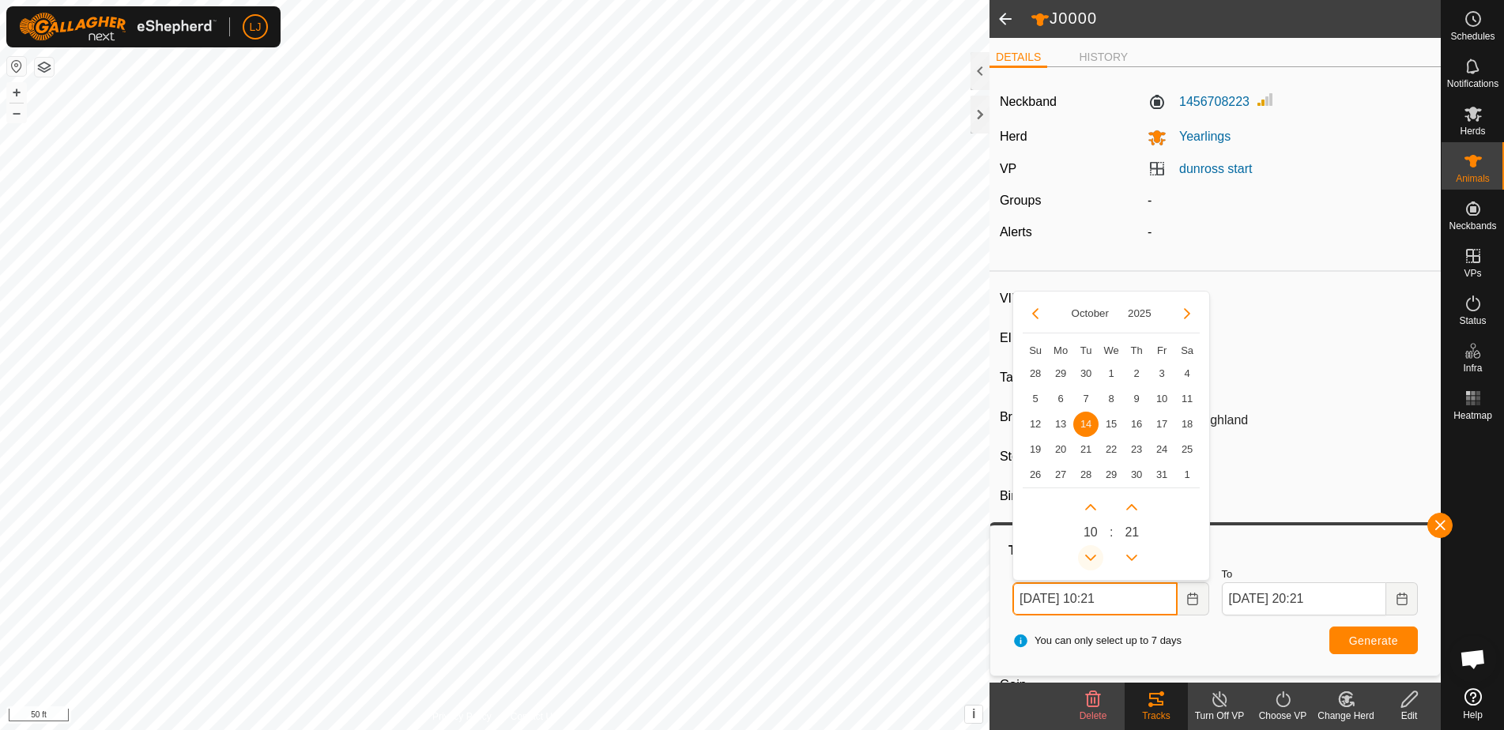
click at [1091, 552] on button "Previous Hour" at bounding box center [1090, 557] width 25 height 25
type input "[DATE] 09:21"
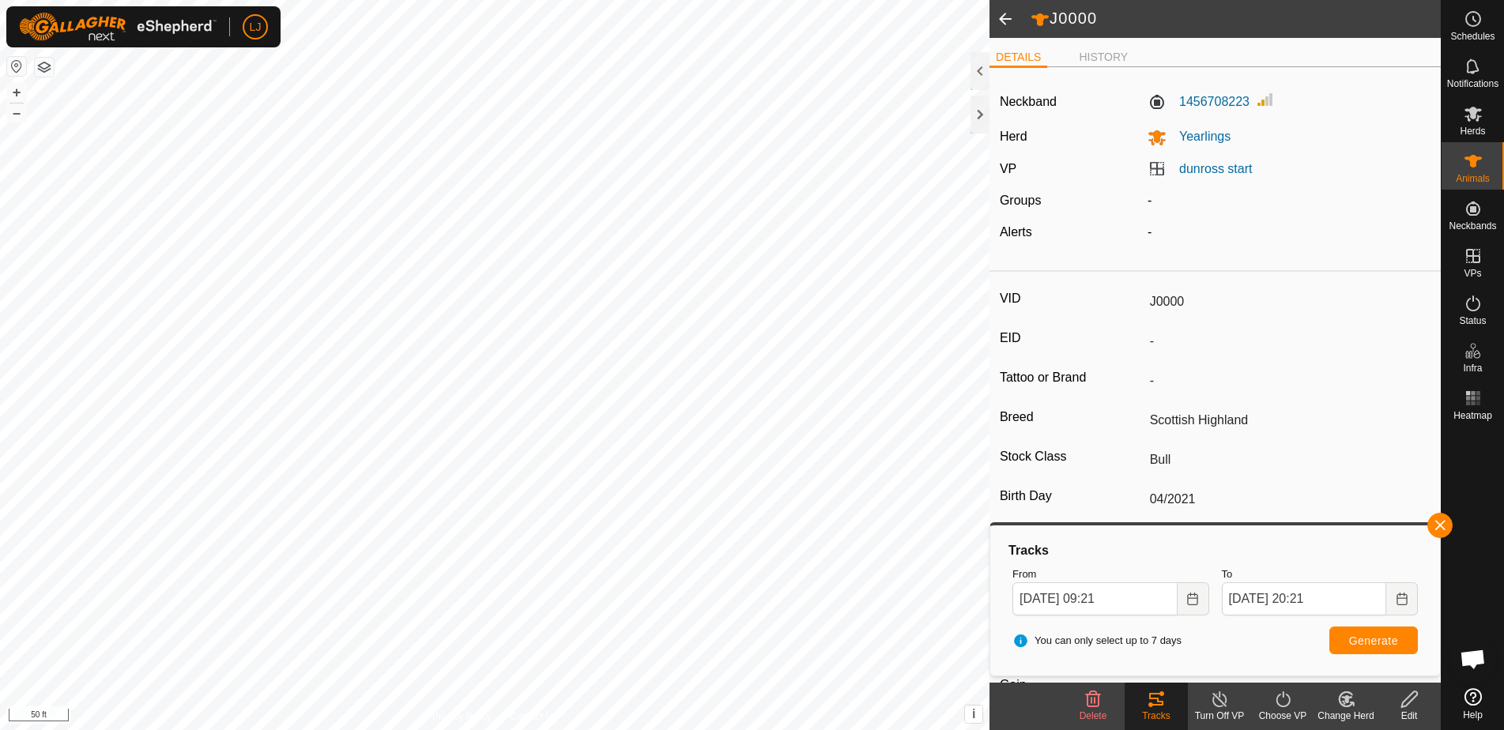
click at [1406, 648] on button "Generate" at bounding box center [1373, 641] width 89 height 28
click at [1438, 526] on span "button" at bounding box center [1439, 525] width 13 height 13
